Goal: Task Accomplishment & Management: Complete application form

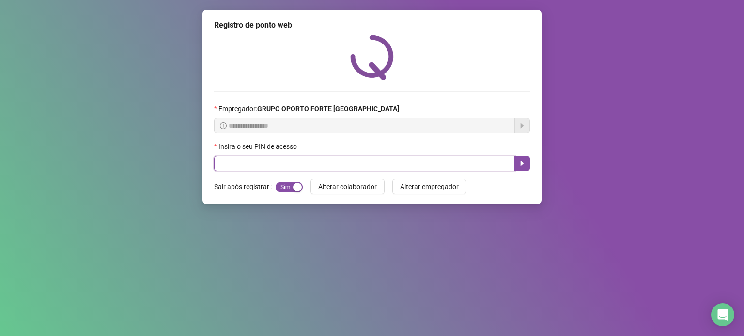
click at [380, 168] on input "text" at bounding box center [364, 163] width 301 height 15
type input "****"
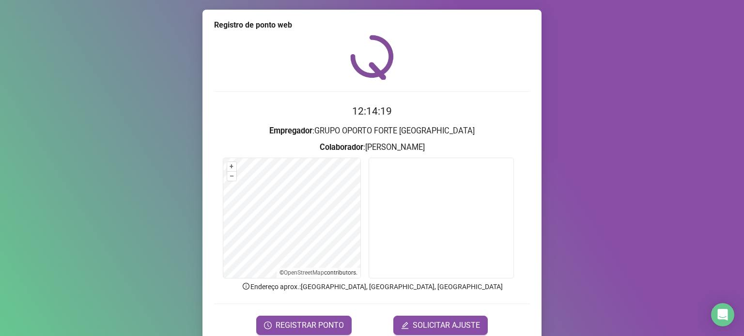
scroll to position [41, 0]
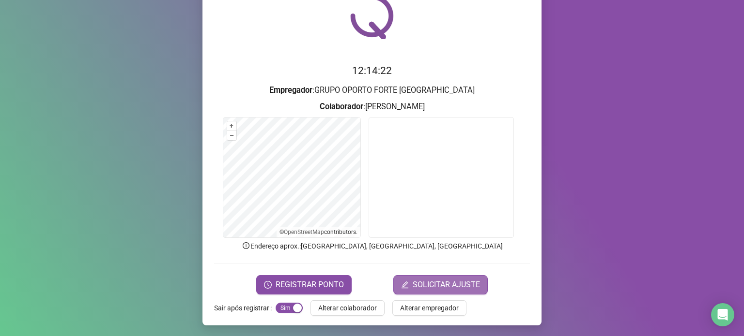
click at [443, 286] on span "SOLICITAR AJUSTE" at bounding box center [445, 285] width 67 height 12
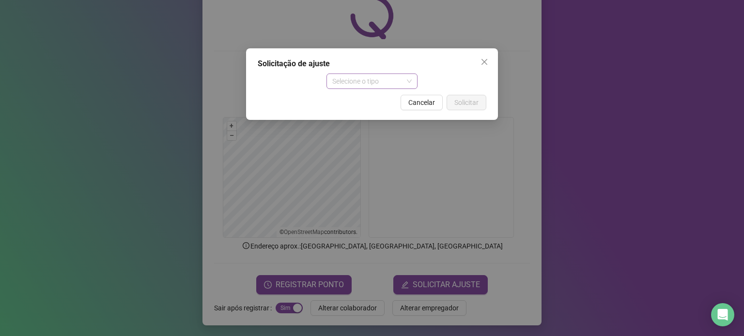
click at [393, 81] on span "Selecione o tipo" at bounding box center [372, 81] width 80 height 15
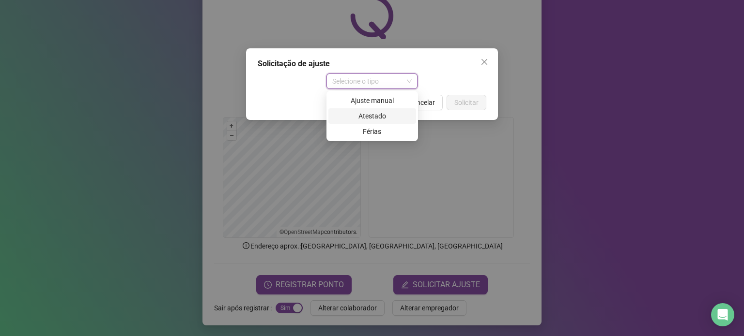
click at [379, 113] on div "Atestado" at bounding box center [372, 116] width 76 height 11
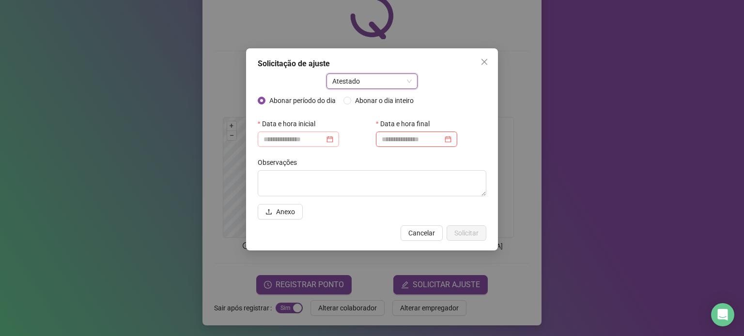
click at [333, 136] on div at bounding box center [298, 139] width 70 height 11
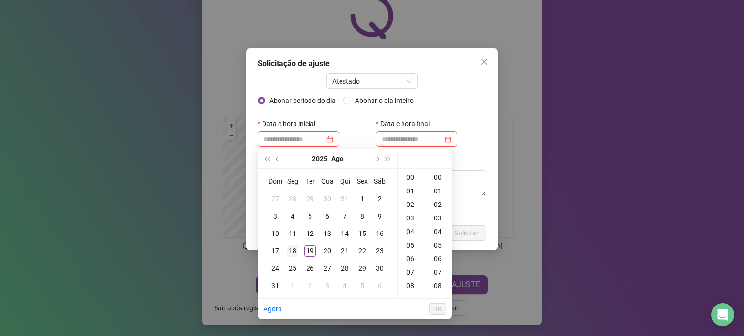
click at [292, 252] on div "18" at bounding box center [293, 251] width 12 height 12
click at [408, 214] on div "17" at bounding box center [410, 215] width 23 height 14
click at [440, 281] on div "15" at bounding box center [438, 284] width 23 height 14
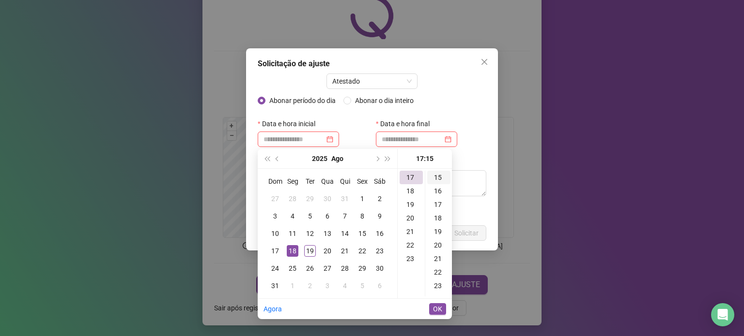
scroll to position [203, 0]
type input "**********"
click at [437, 309] on span "OK" at bounding box center [437, 309] width 9 height 11
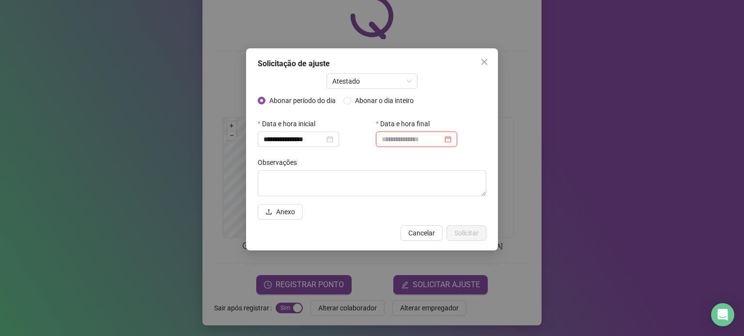
click at [443, 137] on input at bounding box center [412, 139] width 61 height 11
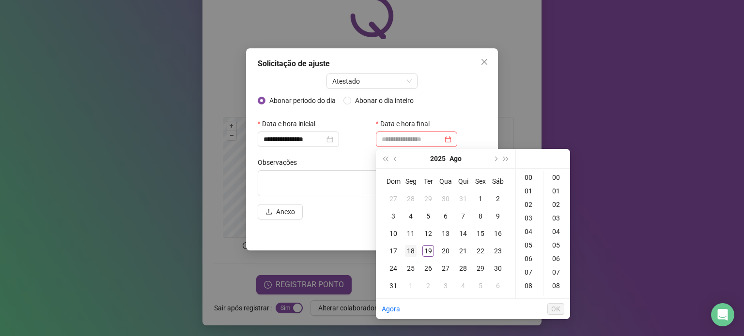
click at [414, 252] on div "18" at bounding box center [411, 251] width 12 height 12
click at [529, 274] on div "18" at bounding box center [529, 277] width 23 height 14
click at [556, 246] on div "30" at bounding box center [556, 246] width 23 height 14
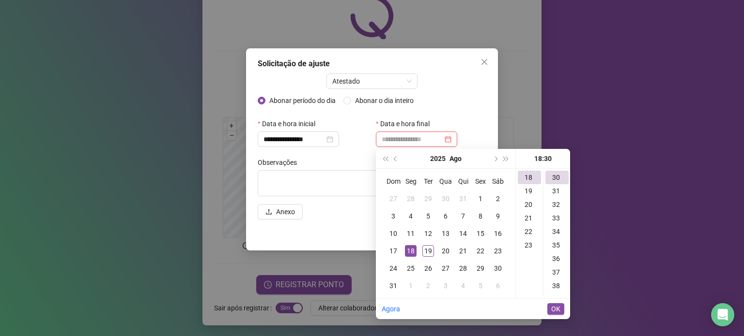
type input "**********"
click at [557, 308] on span "OK" at bounding box center [555, 309] width 9 height 11
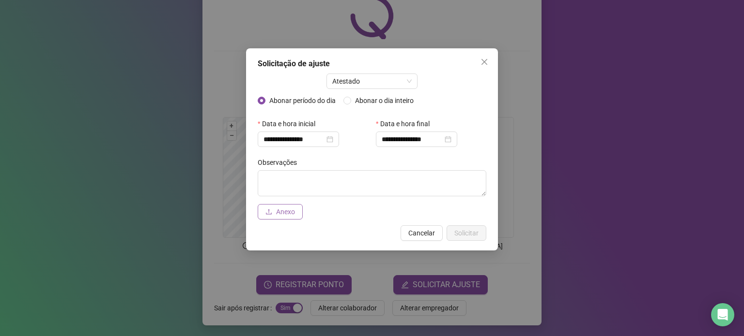
click at [283, 207] on span "Anexo" at bounding box center [285, 212] width 19 height 11
click at [285, 214] on span "Anexo" at bounding box center [285, 212] width 19 height 11
click at [469, 232] on span "Solicitar" at bounding box center [466, 233] width 24 height 11
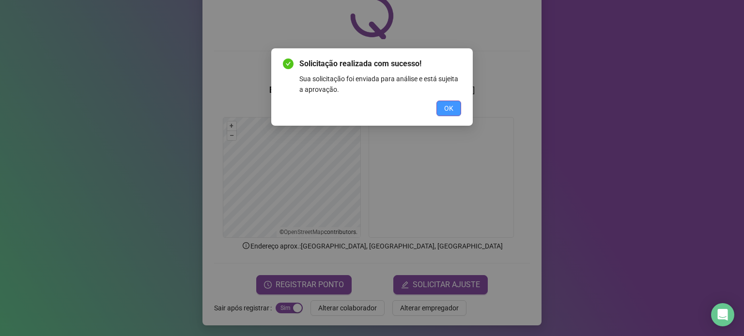
click at [450, 110] on span "OK" at bounding box center [448, 108] width 9 height 11
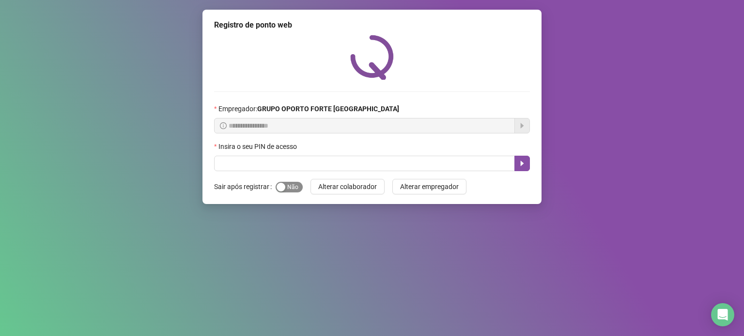
click at [291, 185] on span "Sim Não" at bounding box center [288, 187] width 27 height 11
